Goal: Information Seeking & Learning: Learn about a topic

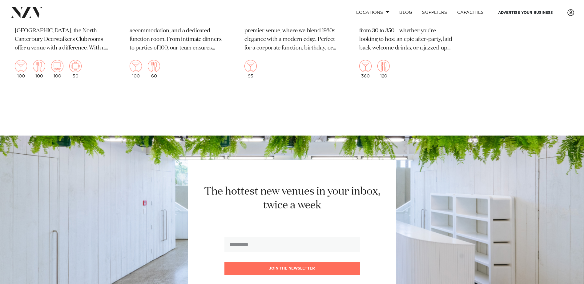
scroll to position [2000, 0]
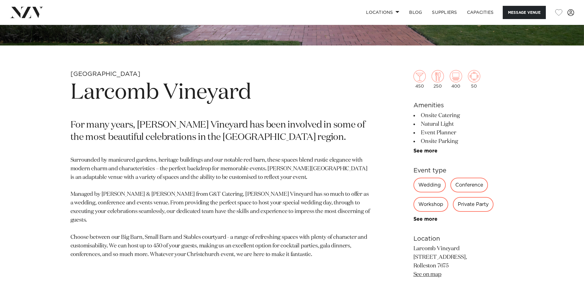
scroll to position [246, 0]
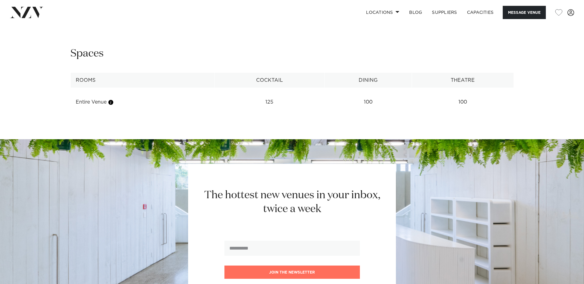
scroll to position [985, 0]
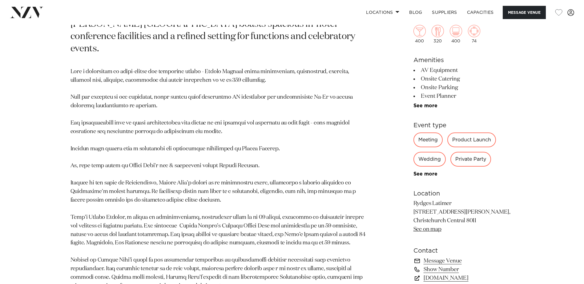
scroll to position [369, 0]
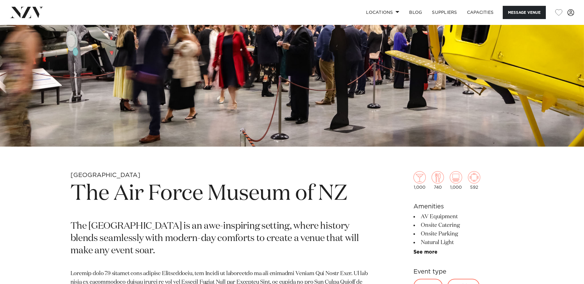
scroll to position [154, 0]
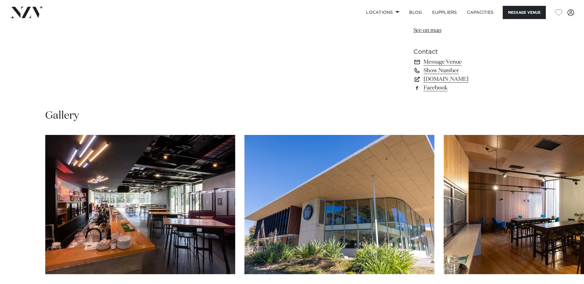
scroll to position [462, 0]
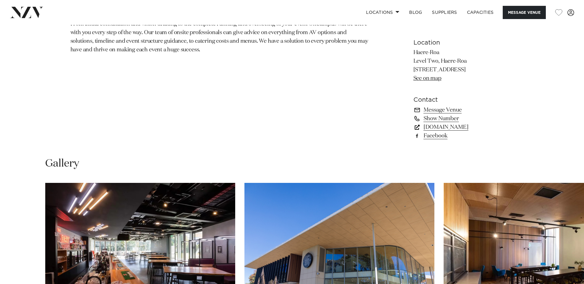
click at [440, 127] on link "haereroa.org.nz" at bounding box center [463, 127] width 100 height 9
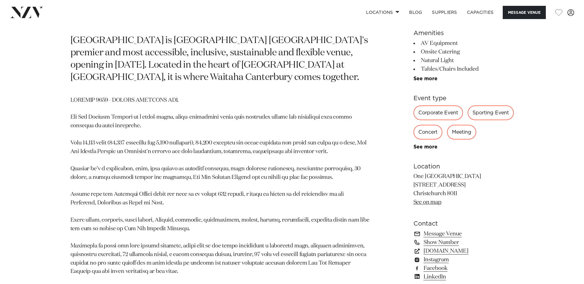
scroll to position [431, 0]
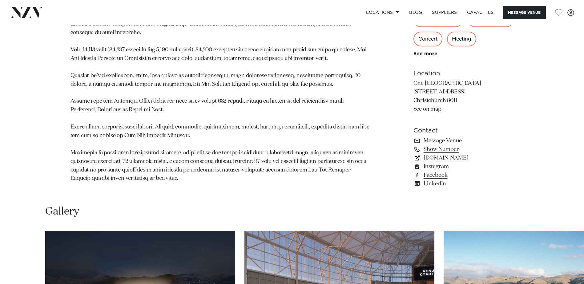
click at [440, 162] on link "[DOMAIN_NAME]" at bounding box center [463, 158] width 100 height 9
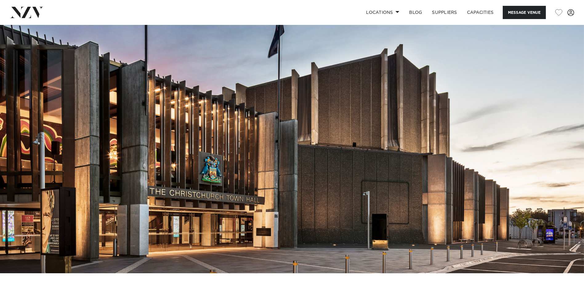
scroll to position [154, 0]
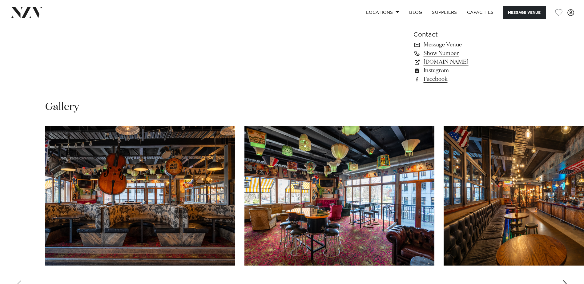
scroll to position [462, 0]
